Goal: Use online tool/utility: Utilize a website feature to perform a specific function

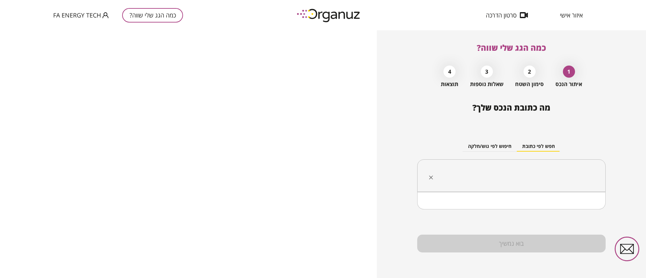
click at [507, 183] on input "text" at bounding box center [513, 176] width 167 height 17
paste input "**********"
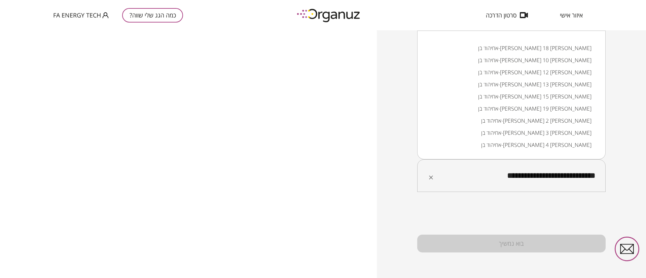
click at [467, 45] on li "אחיהוד בן-[PERSON_NAME] 18 [PERSON_NAME]" at bounding box center [511, 48] width 171 height 12
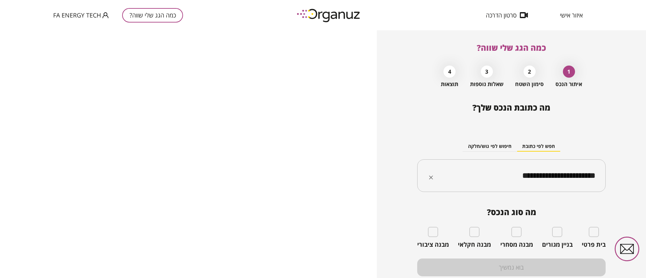
type input "**********"
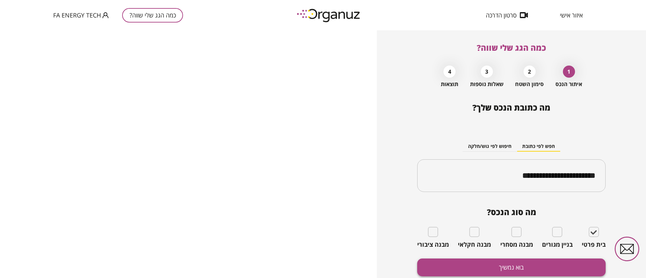
click at [547, 262] on button "בוא נמשיך" at bounding box center [511, 268] width 188 height 18
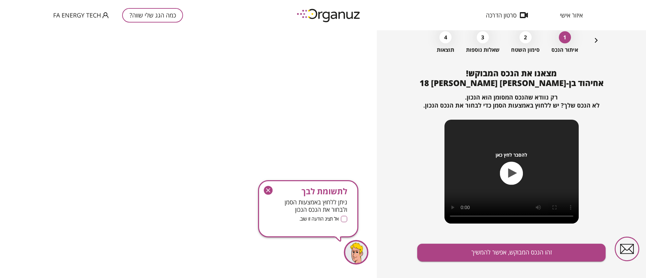
scroll to position [43, 0]
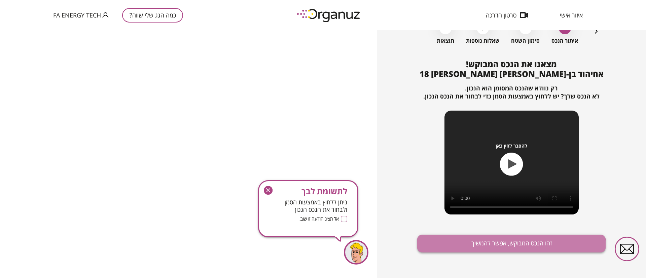
click at [502, 249] on button "זהו הנכס המבוקש, אפשר להמשיך" at bounding box center [511, 244] width 188 height 18
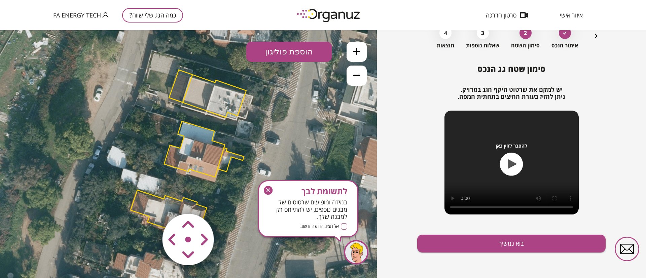
click at [268, 188] on icon "button" at bounding box center [268, 190] width 9 height 9
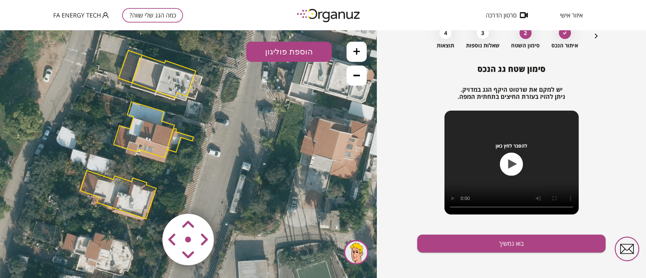
drag, startPoint x: 273, startPoint y: 231, endPoint x: 226, endPoint y: 226, distance: 47.7
click at [226, 226] on div ".st0 { fill: #FFFFFF; } 10" at bounding box center [188, 154] width 377 height 248
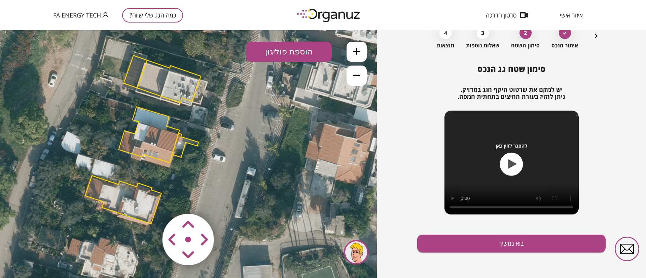
click at [355, 255] on div at bounding box center [356, 252] width 25 height 25
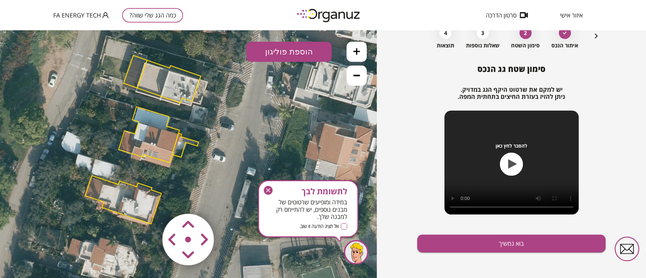
click at [355, 255] on div at bounding box center [356, 252] width 25 height 25
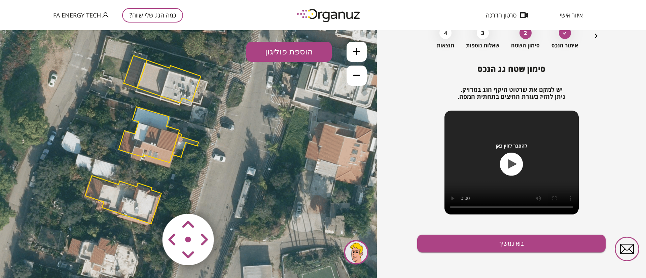
click at [163, 79] on polygon at bounding box center [169, 81] width 64 height 43
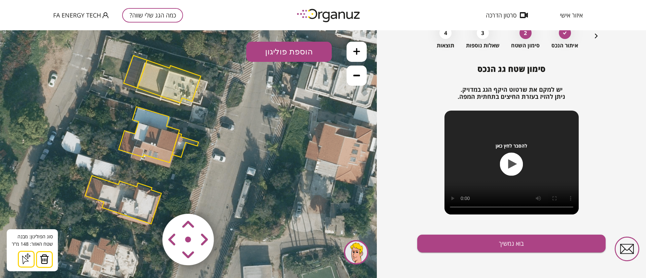
click at [44, 256] on img at bounding box center [44, 259] width 9 height 10
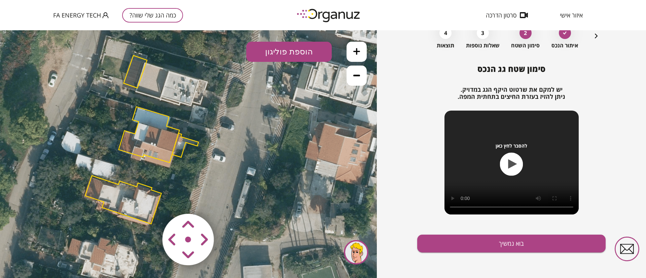
click at [153, 141] on polygon at bounding box center [149, 135] width 61 height 56
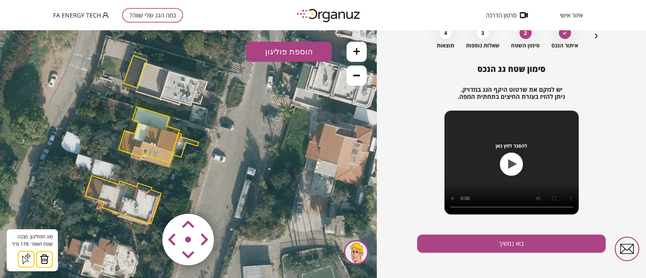
click at [48, 258] on button at bounding box center [44, 259] width 17 height 17
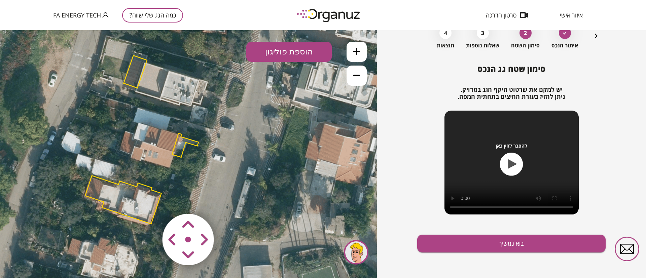
click at [181, 151] on polygon at bounding box center [185, 146] width 27 height 24
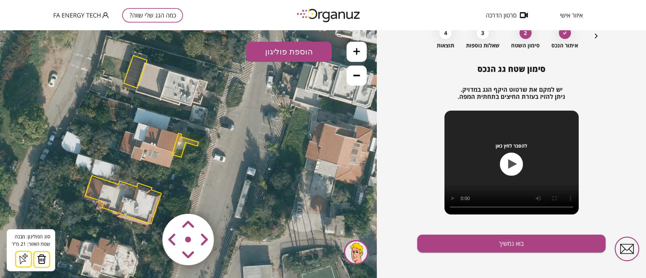
click at [46, 259] on button at bounding box center [41, 259] width 17 height 17
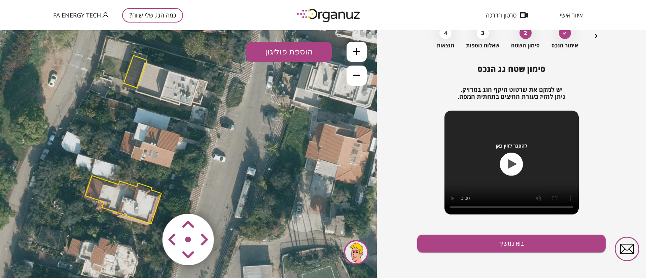
click at [120, 203] on polygon at bounding box center [123, 200] width 76 height 48
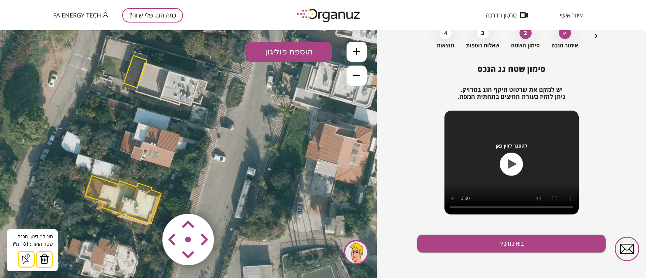
click at [45, 261] on img at bounding box center [44, 259] width 9 height 10
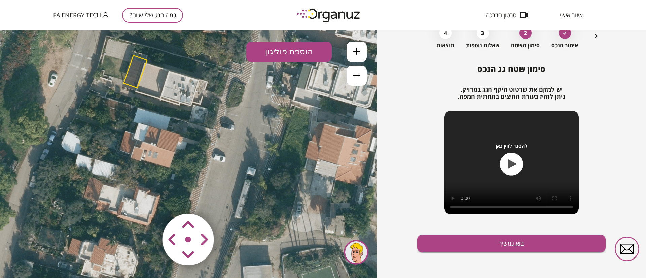
click at [355, 53] on icon at bounding box center [356, 51] width 7 height 7
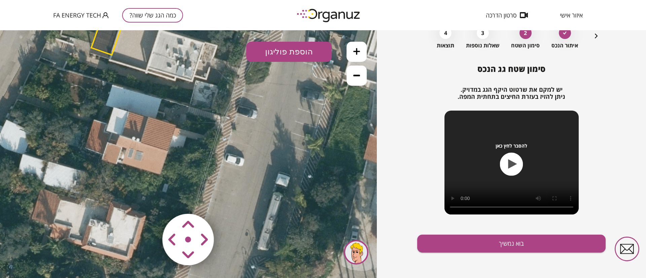
click at [355, 53] on icon at bounding box center [356, 51] width 7 height 7
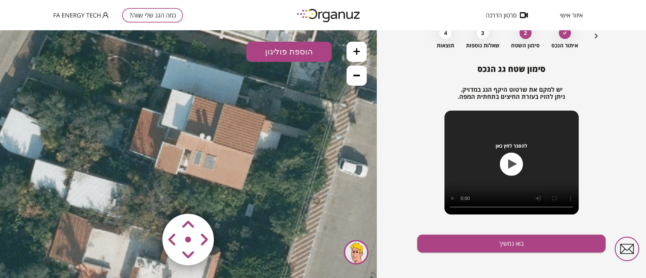
drag, startPoint x: 172, startPoint y: 138, endPoint x: 268, endPoint y: 143, distance: 96.3
click at [268, 143] on icon at bounding box center [181, 130] width 1158 height 1158
click at [302, 55] on button "הוספת פוליגון" at bounding box center [288, 52] width 85 height 20
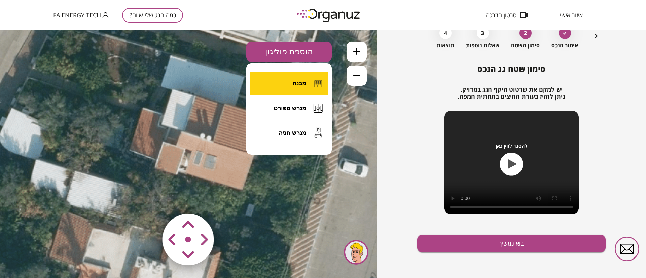
click at [286, 85] on button "מבנה" at bounding box center [289, 84] width 78 height 24
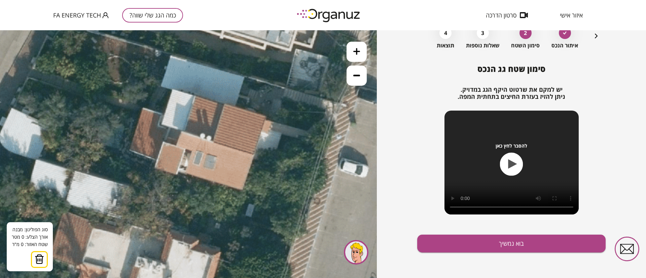
click at [224, 104] on icon at bounding box center [181, 130] width 1158 height 1158
click at [213, 141] on icon at bounding box center [181, 130] width 1158 height 1158
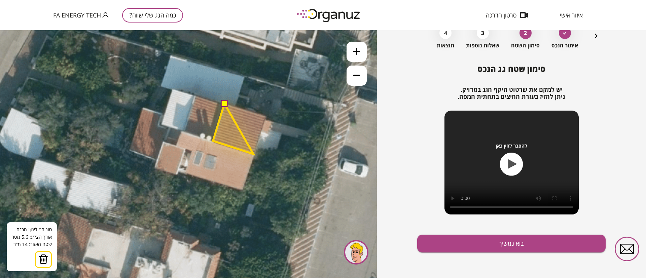
click at [253, 154] on polygon at bounding box center [233, 129] width 40 height 50
click at [265, 116] on polygon at bounding box center [239, 129] width 52 height 50
click at [225, 104] on button at bounding box center [224, 103] width 7 height 7
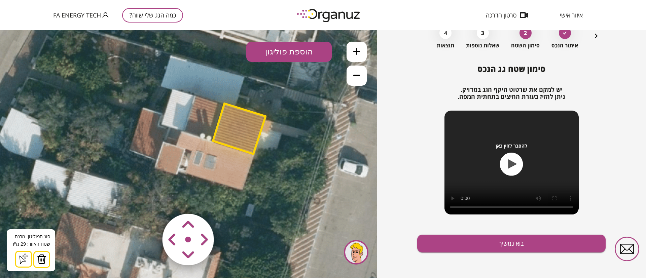
click at [296, 53] on button "הוספת פוליגון" at bounding box center [288, 52] width 85 height 20
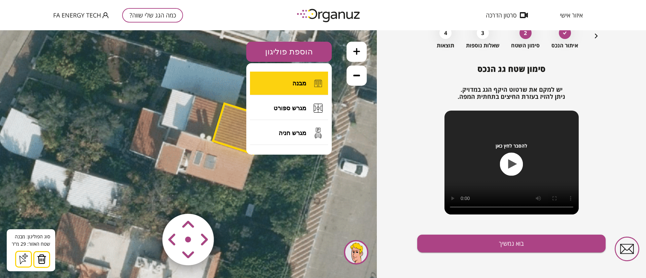
click at [302, 87] on button "מבנה" at bounding box center [289, 84] width 78 height 24
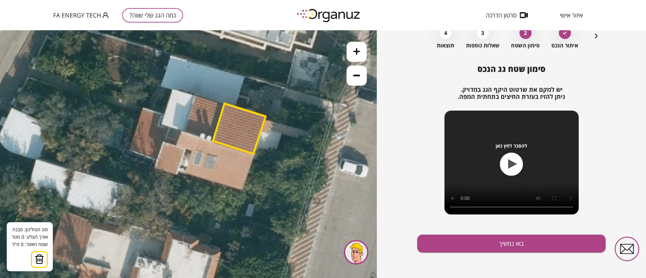
click at [181, 131] on icon at bounding box center [181, 130] width 1158 height 1158
click at [254, 154] on icon at bounding box center [181, 130] width 1158 height 1158
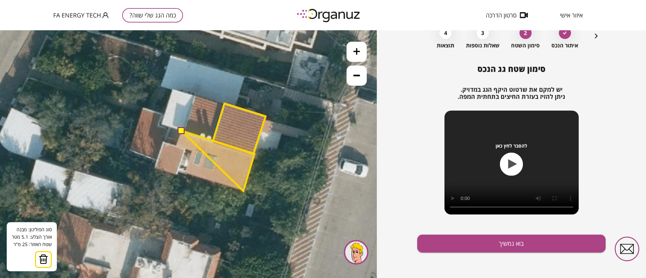
click at [243, 191] on polygon at bounding box center [217, 161] width 73 height 60
click at [184, 174] on polygon at bounding box center [217, 161] width 73 height 60
click at [191, 151] on polygon at bounding box center [217, 161] width 73 height 60
click at [176, 146] on polygon at bounding box center [215, 161] width 79 height 60
click at [182, 131] on button at bounding box center [181, 130] width 7 height 7
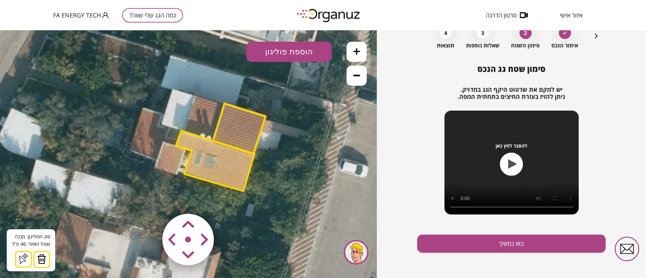
click at [317, 58] on button "הוספת פוליגון" at bounding box center [288, 52] width 85 height 20
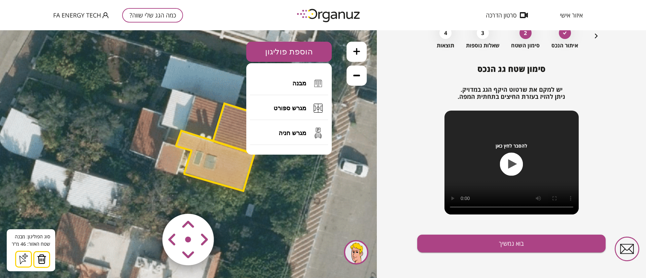
click at [297, 53] on button "הוספת פוליגון" at bounding box center [288, 52] width 85 height 20
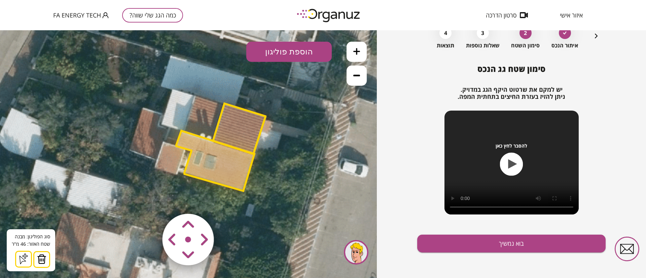
click at [209, 161] on polygon at bounding box center [215, 161] width 79 height 60
click at [297, 54] on button "הוספת פוליגון" at bounding box center [288, 52] width 85 height 20
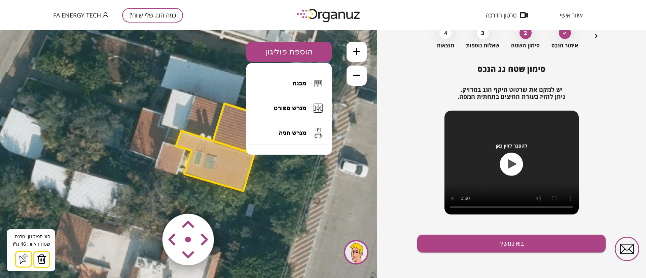
click at [349, 249] on div at bounding box center [356, 252] width 25 height 25
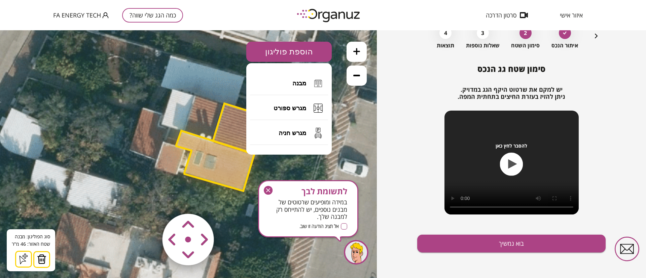
click at [338, 138] on icon at bounding box center [181, 130] width 1158 height 1158
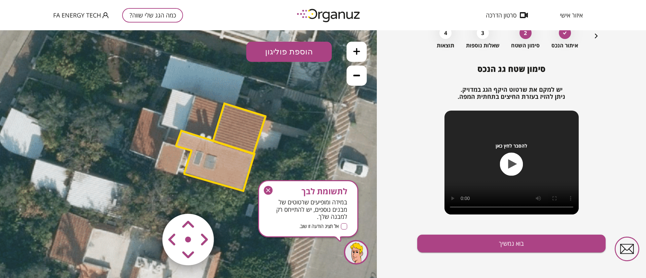
click at [195, 138] on polygon at bounding box center [215, 161] width 79 height 60
click at [136, 167] on icon at bounding box center [181, 130] width 1158 height 1158
click at [205, 158] on polygon at bounding box center [215, 161] width 79 height 60
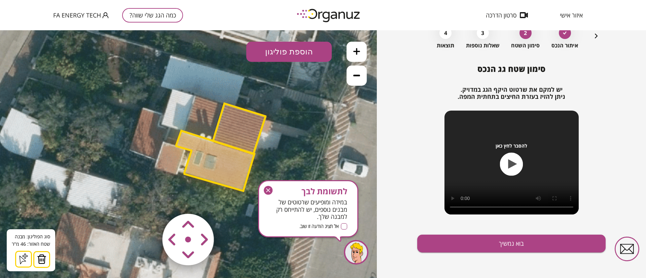
click at [359, 73] on icon at bounding box center [356, 75] width 7 height 7
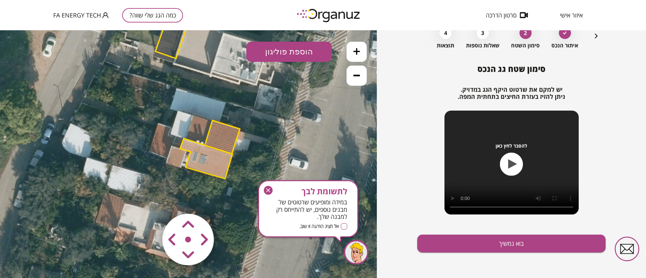
click at [172, 36] on polygon at bounding box center [172, 34] width 35 height 49
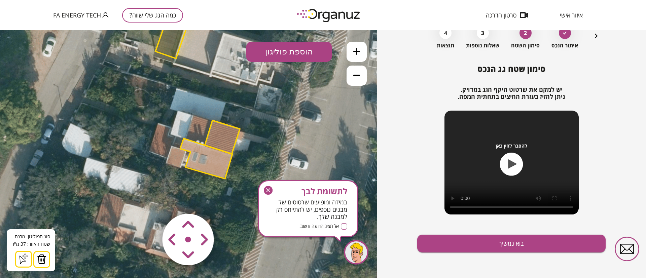
click at [43, 256] on img at bounding box center [41, 259] width 9 height 10
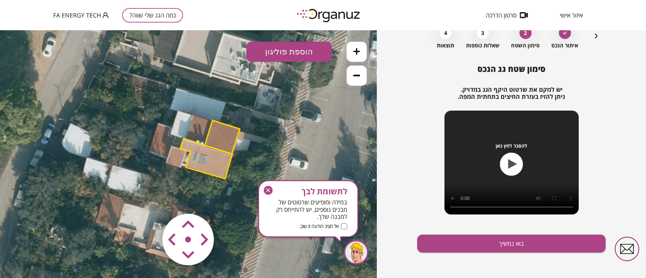
click at [268, 189] on icon "button" at bounding box center [268, 190] width 9 height 9
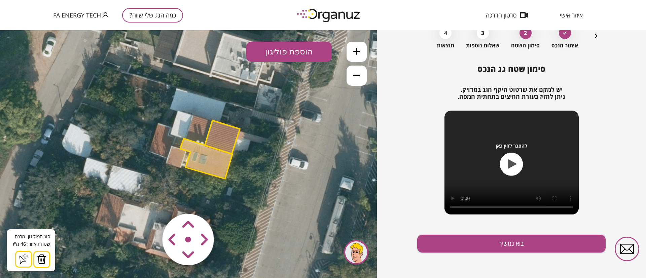
click at [201, 157] on polygon at bounding box center [206, 159] width 52 height 40
click at [276, 53] on button "הוספת פוליגון" at bounding box center [288, 52] width 85 height 20
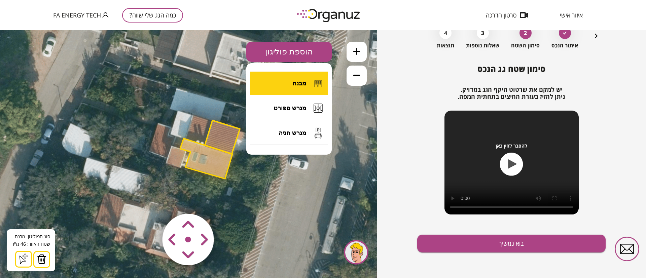
click at [288, 80] on button "מבנה" at bounding box center [289, 84] width 78 height 24
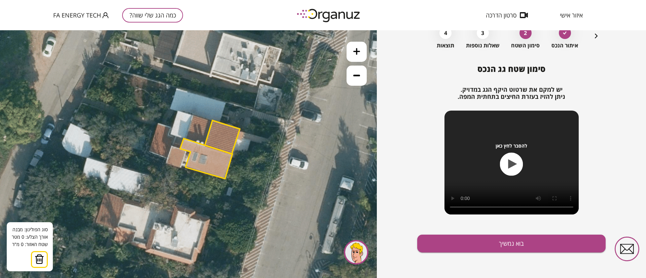
click at [202, 160] on polygon at bounding box center [206, 159] width 52 height 40
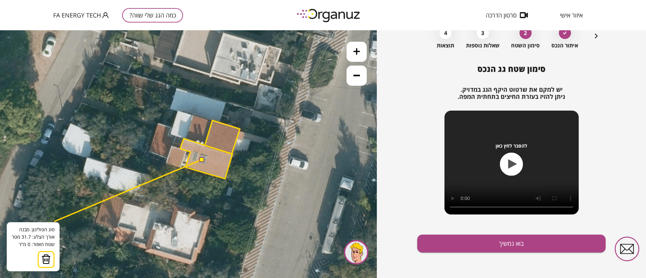
click at [51, 261] on button at bounding box center [46, 259] width 17 height 17
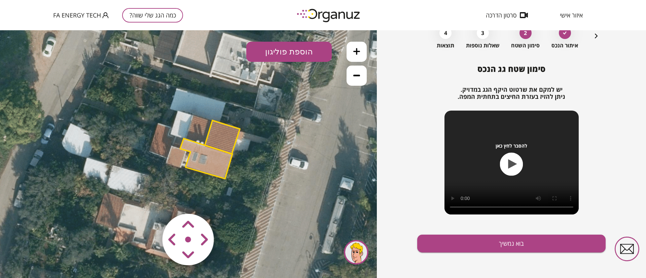
click at [218, 166] on polygon at bounding box center [206, 159] width 52 height 40
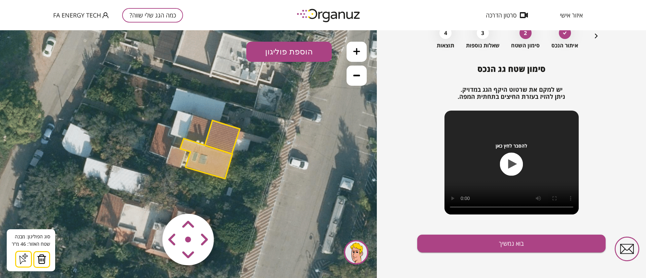
click at [287, 62] on icon at bounding box center [184, 138] width 772 height 772
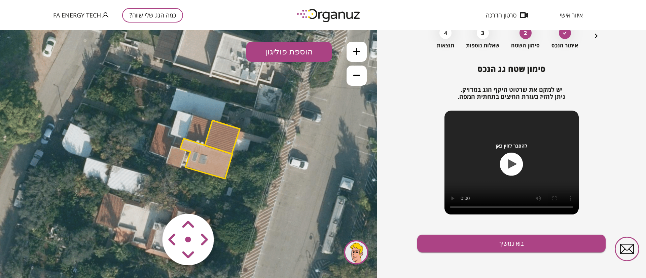
click at [290, 57] on button "הוספת פוליגון" at bounding box center [288, 52] width 85 height 20
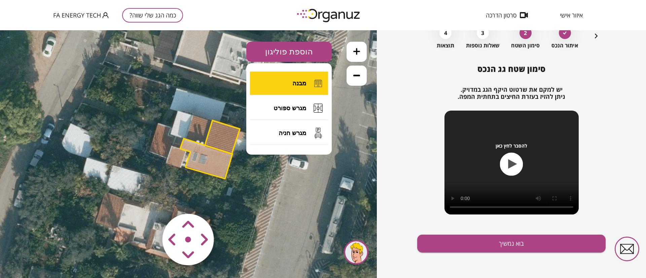
click at [290, 88] on button "מבנה" at bounding box center [289, 84] width 78 height 24
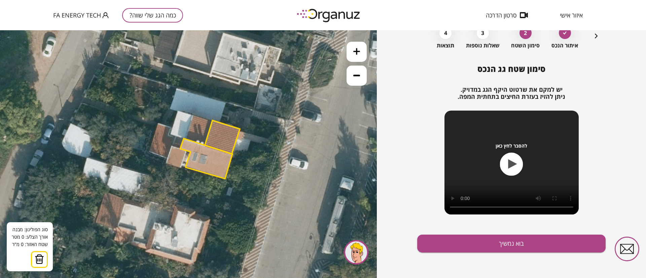
click at [171, 146] on icon at bounding box center [184, 138] width 772 height 772
click at [185, 151] on polygon at bounding box center [206, 159] width 52 height 40
click at [181, 168] on polygon at bounding box center [178, 157] width 14 height 22
click at [166, 163] on polygon at bounding box center [175, 157] width 19 height 22
click at [173, 146] on button at bounding box center [170, 145] width 5 height 5
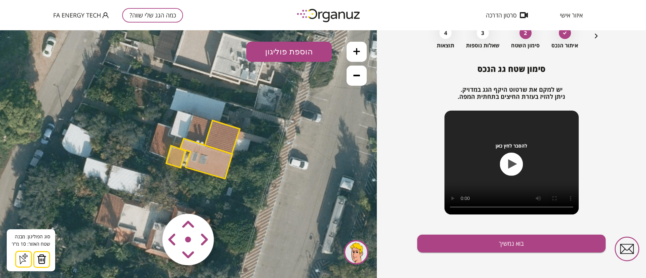
click at [353, 57] on button at bounding box center [356, 52] width 20 height 20
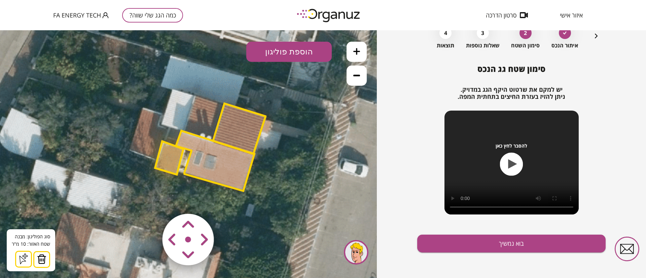
click at [353, 57] on button at bounding box center [356, 52] width 20 height 20
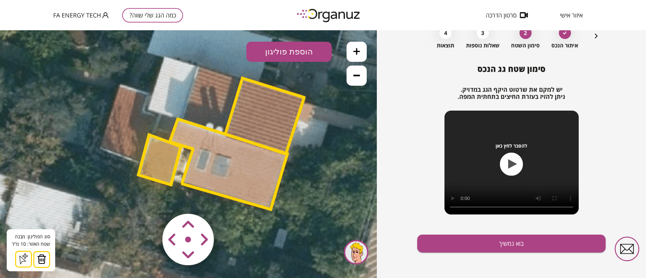
click at [293, 50] on button "הוספת פוליגון" at bounding box center [288, 52] width 85 height 20
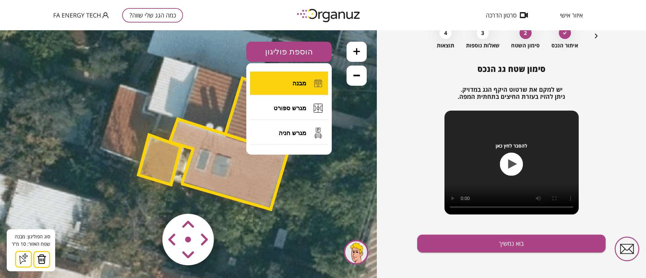
click at [287, 77] on button "מבנה" at bounding box center [289, 84] width 78 height 24
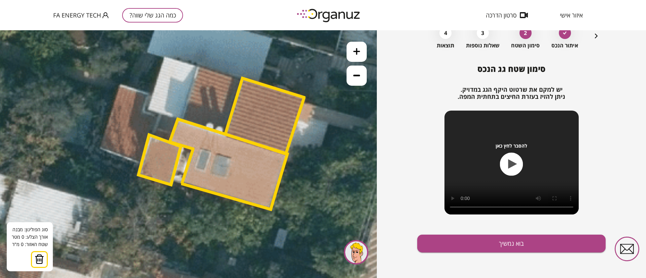
click at [199, 66] on icon at bounding box center [177, 118] width 1737 height 1737
click at [240, 79] on icon at bounding box center [177, 118] width 1737 height 1737
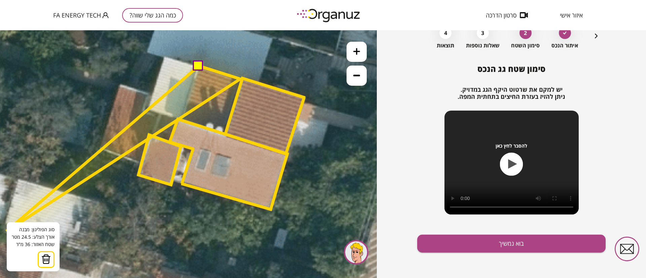
click at [47, 259] on img at bounding box center [45, 259] width 9 height 10
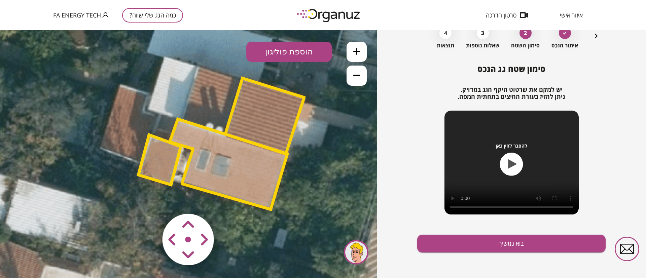
click at [302, 51] on button "הוספת פוליגון" at bounding box center [288, 52] width 85 height 20
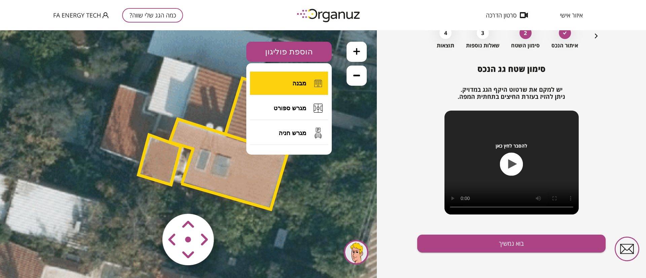
click at [296, 85] on span "מבנה" at bounding box center [299, 83] width 14 height 7
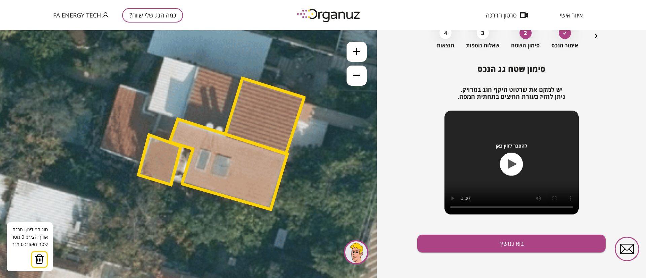
click at [197, 67] on icon at bounding box center [177, 118] width 1737 height 1737
click at [0, 30] on button at bounding box center [0, 30] width 0 height 0
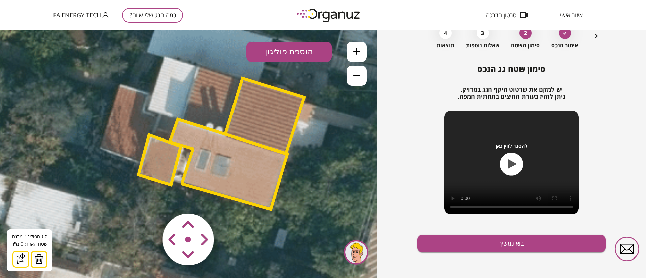
click at [264, 55] on button "הוספת פוליגון" at bounding box center [288, 52] width 85 height 20
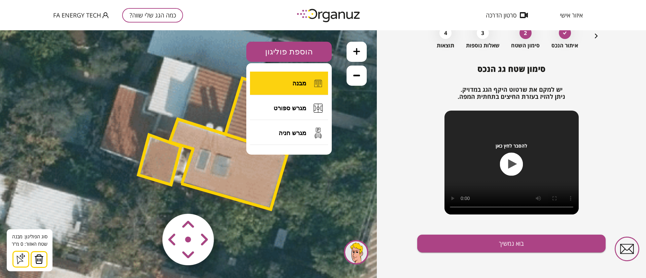
click at [289, 93] on button "מבנה" at bounding box center [289, 84] width 78 height 24
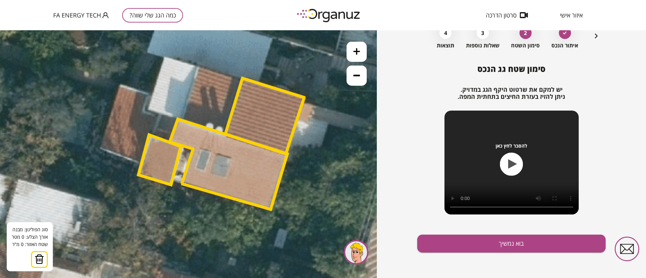
click at [220, 110] on icon at bounding box center [177, 118] width 1737 height 1737
click at [231, 77] on polygon at bounding box center [225, 94] width 11 height 34
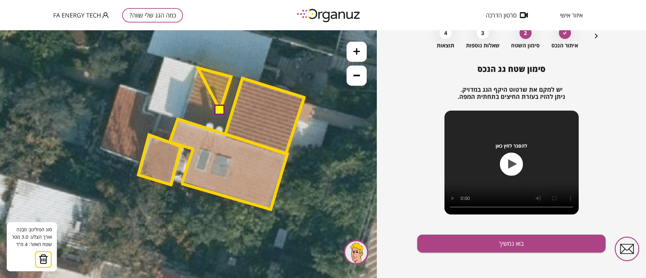
click at [198, 68] on polygon at bounding box center [214, 89] width 33 height 42
click at [187, 101] on polygon at bounding box center [209, 89] width 44 height 42
click at [218, 111] on button at bounding box center [219, 110] width 10 height 10
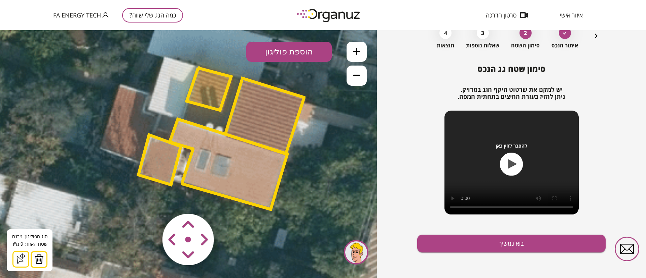
click at [354, 82] on button at bounding box center [356, 76] width 20 height 20
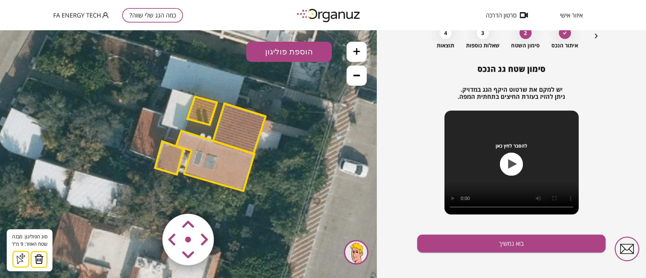
click at [354, 82] on button at bounding box center [356, 76] width 20 height 20
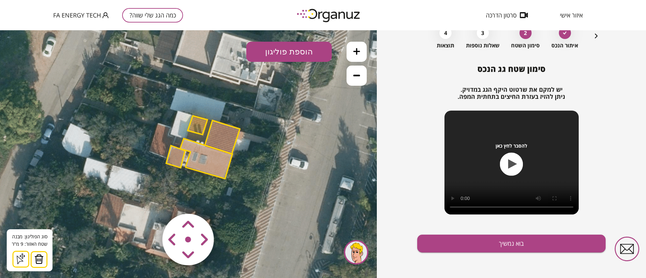
click at [363, 81] on button at bounding box center [356, 76] width 20 height 20
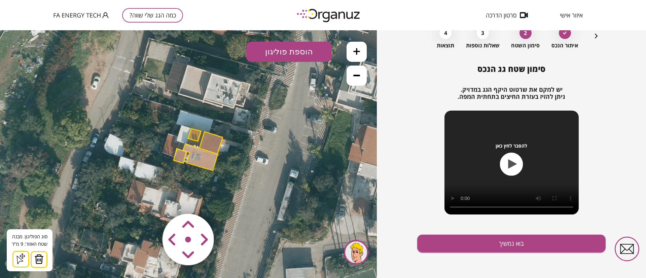
click at [363, 81] on button at bounding box center [356, 76] width 20 height 20
